Goal: Download file/media

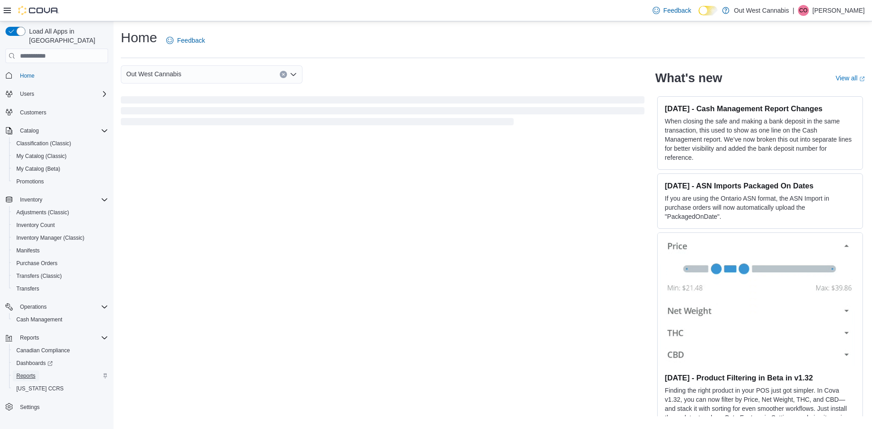
click at [29, 372] on span "Reports" at bounding box center [25, 375] width 19 height 7
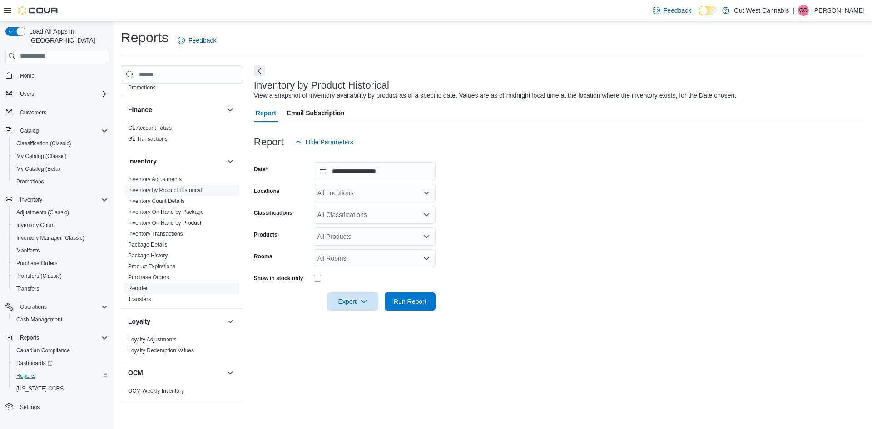
scroll to position [182, 0]
click at [140, 288] on link "Reorder" at bounding box center [138, 287] width 20 height 6
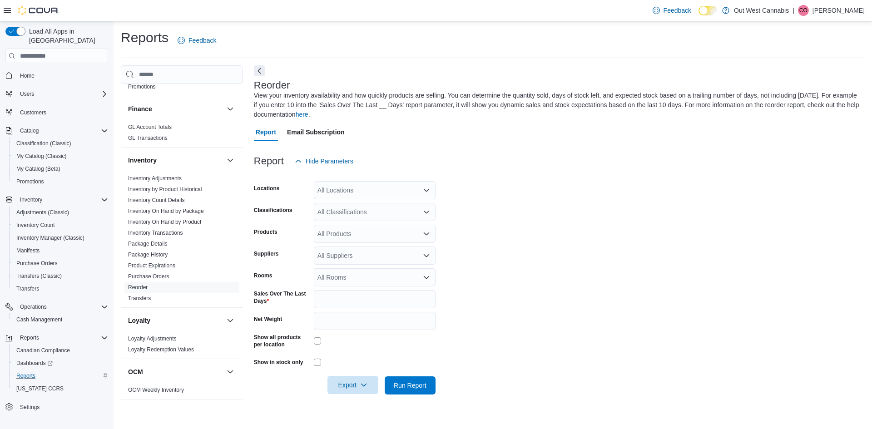
click at [364, 384] on icon "button" at bounding box center [363, 384] width 7 height 7
click at [354, 331] on span "Export to Excel" at bounding box center [354, 330] width 41 height 7
